Goal: Check status: Check status

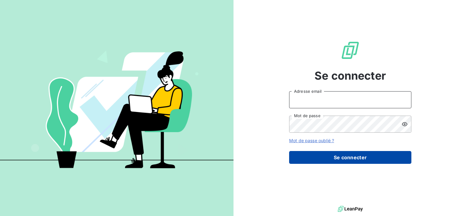
type input "[EMAIL_ADDRESS][DOMAIN_NAME]"
click at [337, 156] on button "Se connecter" at bounding box center [350, 157] width 122 height 13
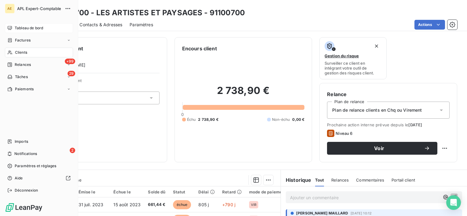
click at [13, 29] on div "Tableau de bord" at bounding box center [39, 28] width 68 height 10
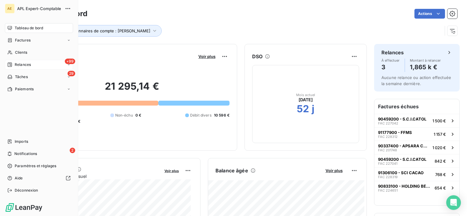
click at [15, 65] on span "Relances" at bounding box center [23, 65] width 16 height 6
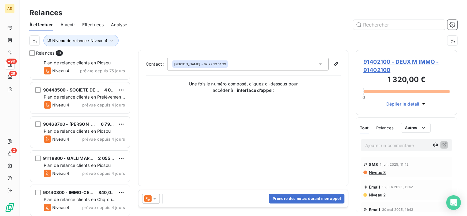
scroll to position [92, 0]
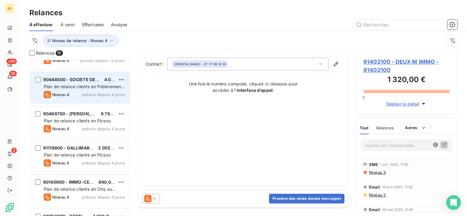
click at [104, 88] on span "Plan de relance clients en Prélèvement au 15" at bounding box center [84, 89] width 81 height 11
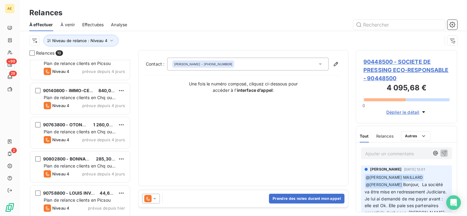
scroll to position [186, 0]
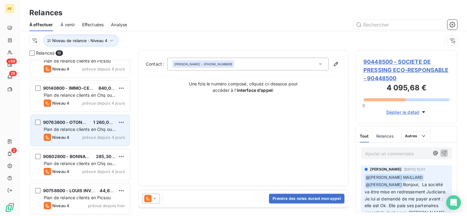
click at [83, 119] on div "90763800 - OTONOM" at bounding box center [65, 122] width 45 height 6
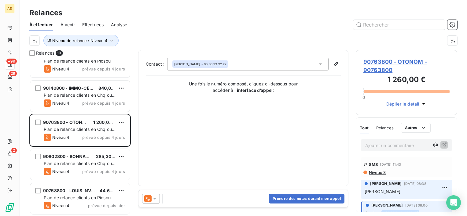
click at [388, 66] on span "90763800 - OTONOM - 90763800" at bounding box center [406, 66] width 86 height 17
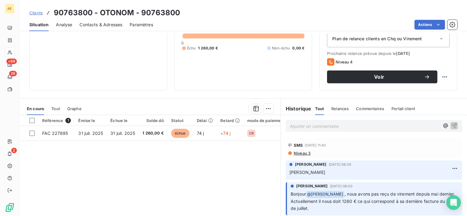
scroll to position [61, 0]
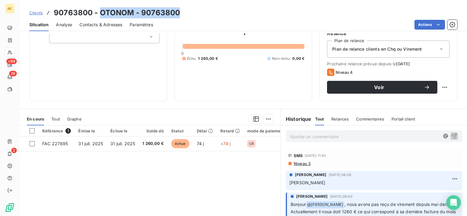
drag, startPoint x: 197, startPoint y: 17, endPoint x: 99, endPoint y: 10, distance: 98.4
click at [99, 10] on div "Clients 90763800 - OTONOM - 90763800" at bounding box center [243, 12] width 447 height 11
drag, startPoint x: 99, startPoint y: 10, endPoint x: 103, endPoint y: 10, distance: 4.0
copy h3 "OTONOM - 90763800"
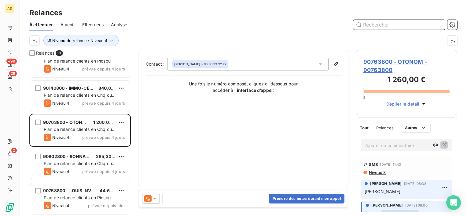
scroll to position [186, 0]
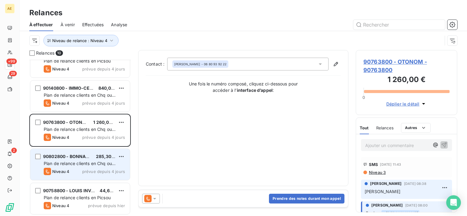
click at [84, 155] on span "90802800 - BONNARD" at bounding box center [67, 156] width 49 height 5
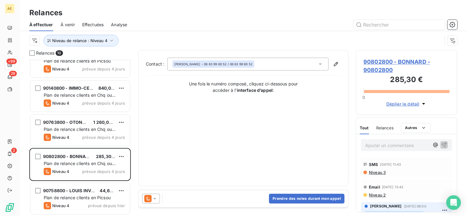
click at [402, 64] on span "90802800 - BONNARD - 90802800" at bounding box center [406, 66] width 86 height 17
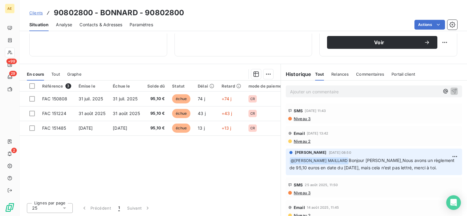
scroll to position [75, 0]
